Goal: Transaction & Acquisition: Purchase product/service

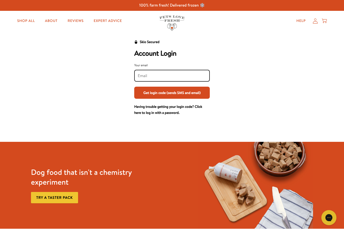
click at [148, 77] on input "Your email" at bounding box center [172, 76] width 68 height 6
type input "Y"
type input "Cyda@sky"
click at [165, 17] on img at bounding box center [171, 22] width 25 height 15
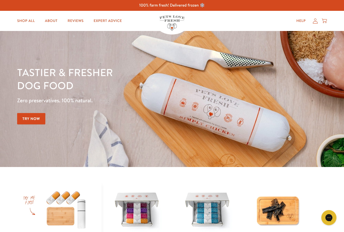
click at [314, 23] on icon at bounding box center [314, 20] width 5 height 5
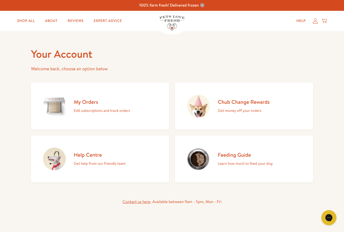
click at [143, 108] on link "My Orders Edit subscriptions and track orders" at bounding box center [100, 106] width 138 height 47
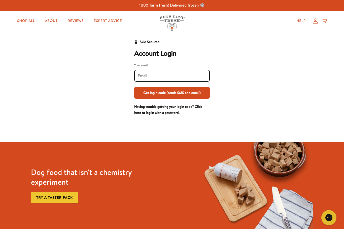
click at [153, 78] on input "Your email" at bounding box center [172, 76] width 68 height 6
click at [113, 28] on div "Shop All About Reviews Expert Advice My account Shop All About Reviews Expert A…" at bounding box center [171, 21] width 309 height 20
click at [148, 78] on input "C" at bounding box center [172, 76] width 68 height 6
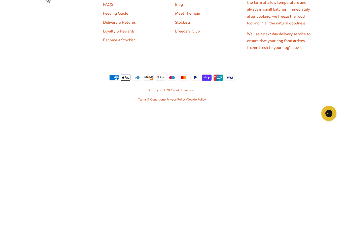
type input "Cyda"
click at [132, 108] on footer "Help & Support Help & Contact FAQS Feeding Guide Delivery & Returns Loyalty & R…" at bounding box center [172, 146] width 344 height 171
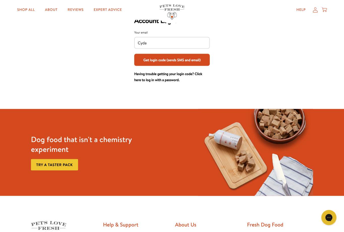
scroll to position [0, 0]
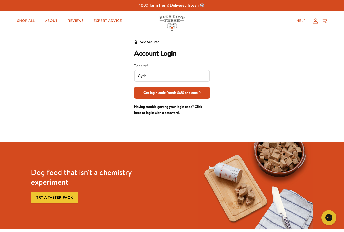
click at [163, 75] on input "Cyda" at bounding box center [172, 76] width 68 height 6
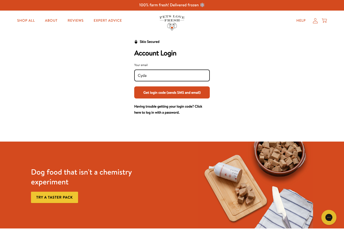
click at [27, 23] on link "Shop All" at bounding box center [26, 21] width 26 height 10
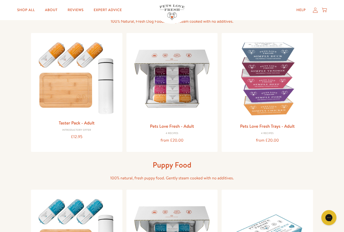
scroll to position [44, 0]
click at [278, 91] on img at bounding box center [266, 78] width 83 height 83
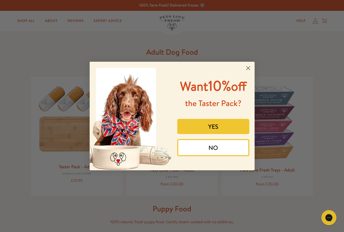
scroll to position [44, 0]
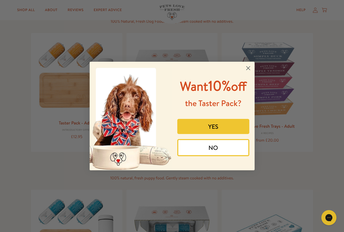
click at [252, 64] on circle "Close dialog" at bounding box center [248, 68] width 8 height 8
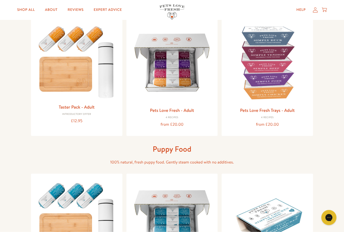
scroll to position [60, 0]
click at [174, 94] on img at bounding box center [171, 62] width 83 height 83
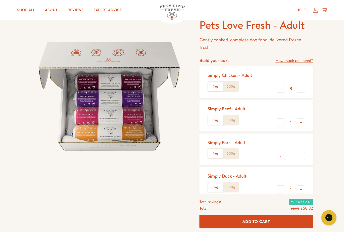
scroll to position [29, 0]
click at [304, 119] on button "+" at bounding box center [301, 122] width 8 height 8
click at [302, 125] on button "+" at bounding box center [301, 122] width 8 height 8
type input "3"
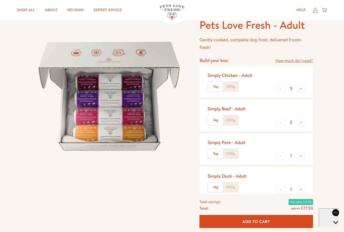
click at [300, 155] on button "+" at bounding box center [301, 156] width 8 height 8
click at [300, 158] on button "+" at bounding box center [301, 156] width 8 height 8
type input "3"
click at [307, 189] on div "Simply Duck - Adult 1kg 600g - 1 +" at bounding box center [255, 182] width 113 height 31
click at [303, 187] on button "+" at bounding box center [301, 189] width 8 height 8
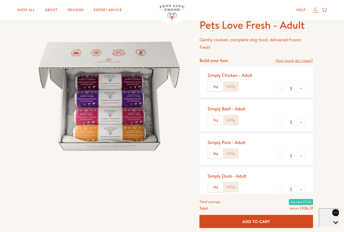
click at [303, 190] on button "+" at bounding box center [301, 189] width 8 height 8
click at [279, 186] on button "-" at bounding box center [280, 189] width 8 height 8
click at [295, 188] on input "2" at bounding box center [291, 189] width 12 height 6
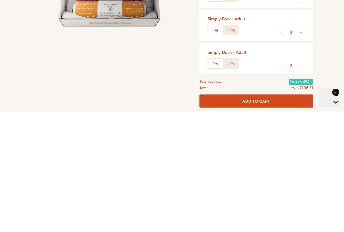
click at [304, 182] on button "+" at bounding box center [301, 186] width 8 height 8
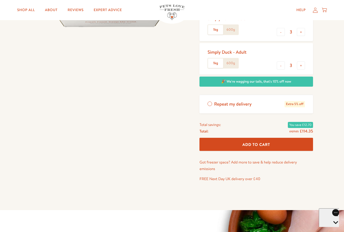
click at [264, 142] on span "Add To Cart" at bounding box center [256, 144] width 28 height 5
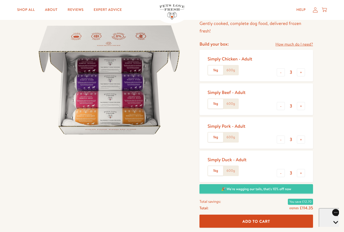
scroll to position [45, 0]
click at [277, 174] on button "-" at bounding box center [280, 173] width 8 height 8
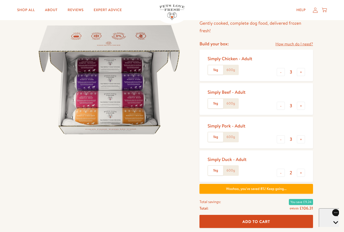
click at [278, 171] on button "-" at bounding box center [280, 173] width 8 height 8
type input "1"
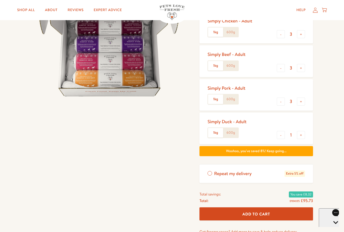
scroll to position [83, 0]
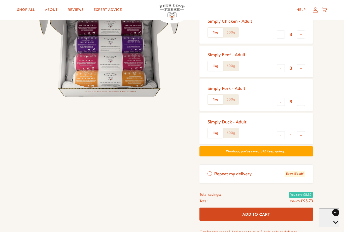
click at [210, 171] on label "Repeat my delivery Extra 5% off" at bounding box center [255, 174] width 113 height 18
click at [0, 0] on input "Repeat my delivery Extra 5% off" at bounding box center [0, 0] width 0 height 0
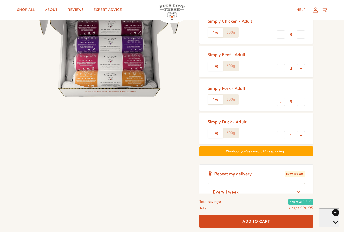
scroll to position [83, 0]
click at [294, 189] on select "Every 1 week Every 2 weeks Every 3 weeks Every 5 weeks Every 7 weeks Every 11 w…" at bounding box center [255, 192] width 97 height 18
select select "Every 4 weeks"
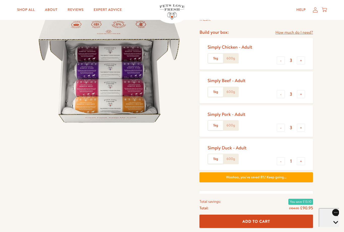
scroll to position [57, 0]
click at [279, 125] on button "-" at bounding box center [280, 128] width 8 height 8
type input "2"
click at [302, 159] on button "+" at bounding box center [301, 161] width 8 height 8
type input "2"
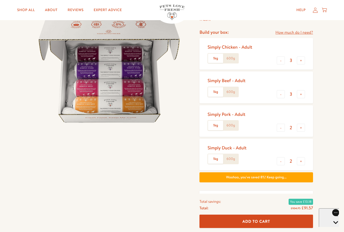
click at [278, 62] on button "-" at bounding box center [280, 60] width 8 height 8
type input "2"
click at [277, 95] on button "-" at bounding box center [280, 94] width 8 height 8
type input "2"
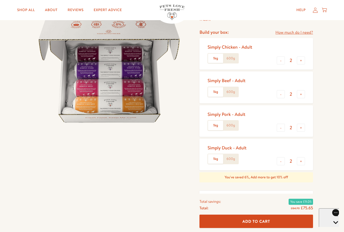
click at [304, 60] on button "+" at bounding box center [301, 60] width 8 height 8
type input "3"
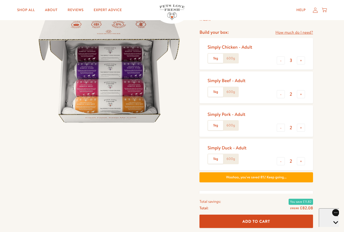
click at [302, 94] on button "+" at bounding box center [301, 94] width 8 height 8
type input "3"
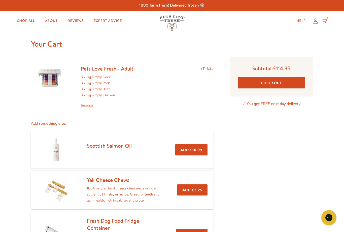
click at [271, 81] on button "Checkout" at bounding box center [270, 82] width 67 height 11
